Goal: Information Seeking & Learning: Check status

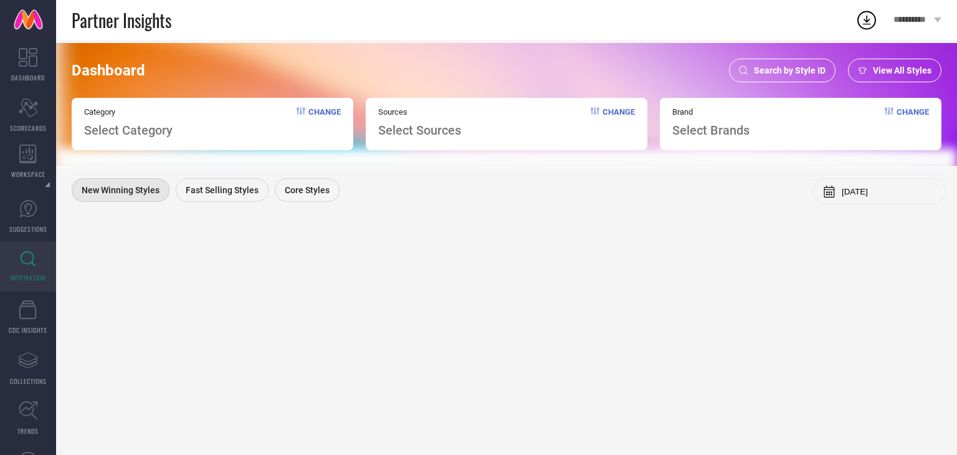
click at [785, 63] on div "Search by Style ID" at bounding box center [782, 71] width 107 height 24
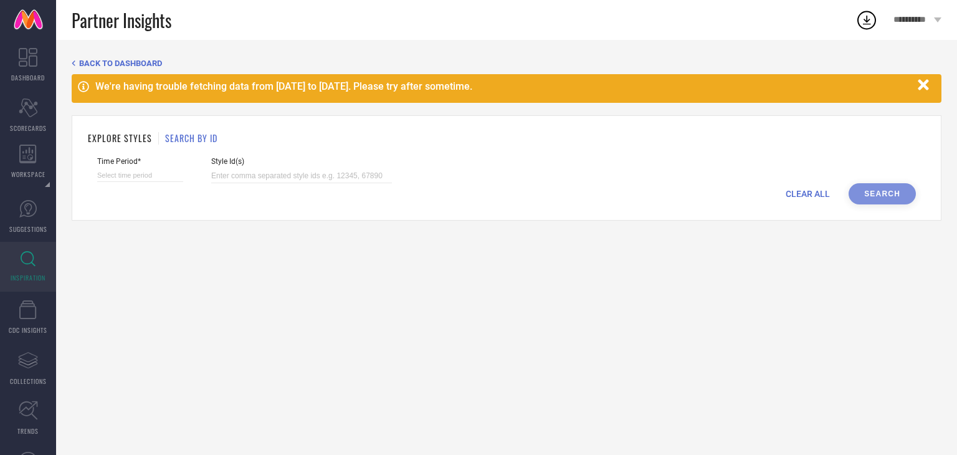
select select "7"
select select "2025"
select select "8"
select select "2025"
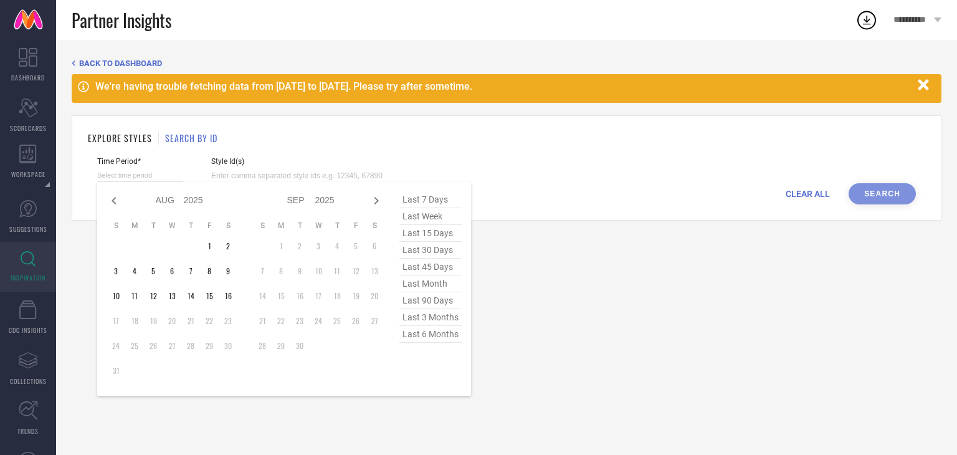
click at [154, 170] on input at bounding box center [140, 175] width 86 height 13
click at [431, 254] on span "last 30 days" at bounding box center [430, 250] width 62 height 17
type input "[DATE] to [DATE]"
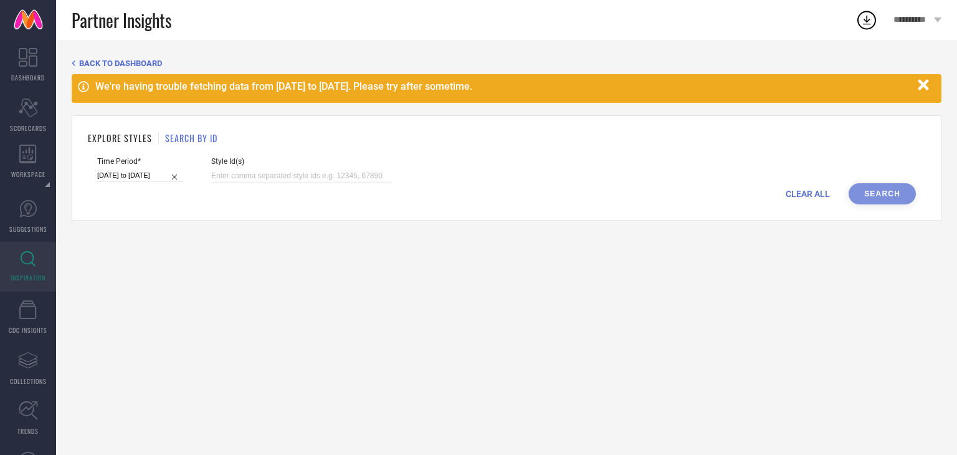
click at [249, 181] on input at bounding box center [301, 176] width 181 height 14
paste input "33285154"
type input "33285154"
click at [878, 193] on button "Search" at bounding box center [881, 193] width 67 height 21
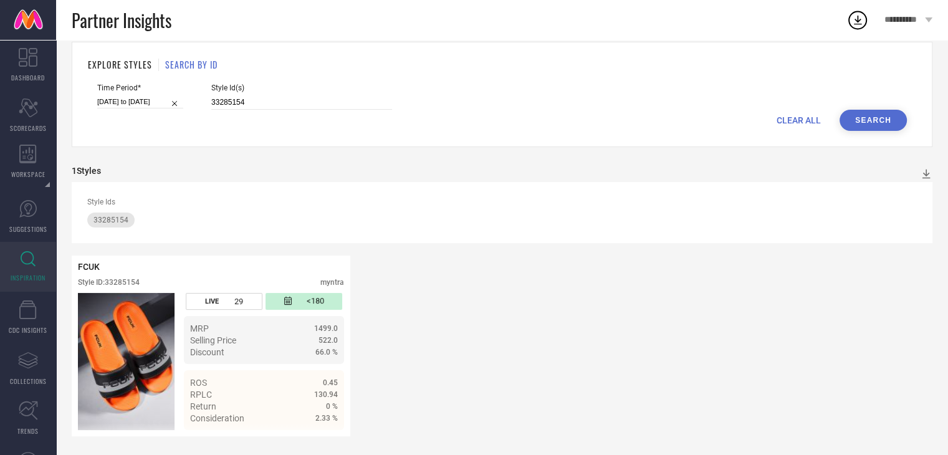
scroll to position [75, 0]
